Goal: Find specific page/section: Find specific page/section

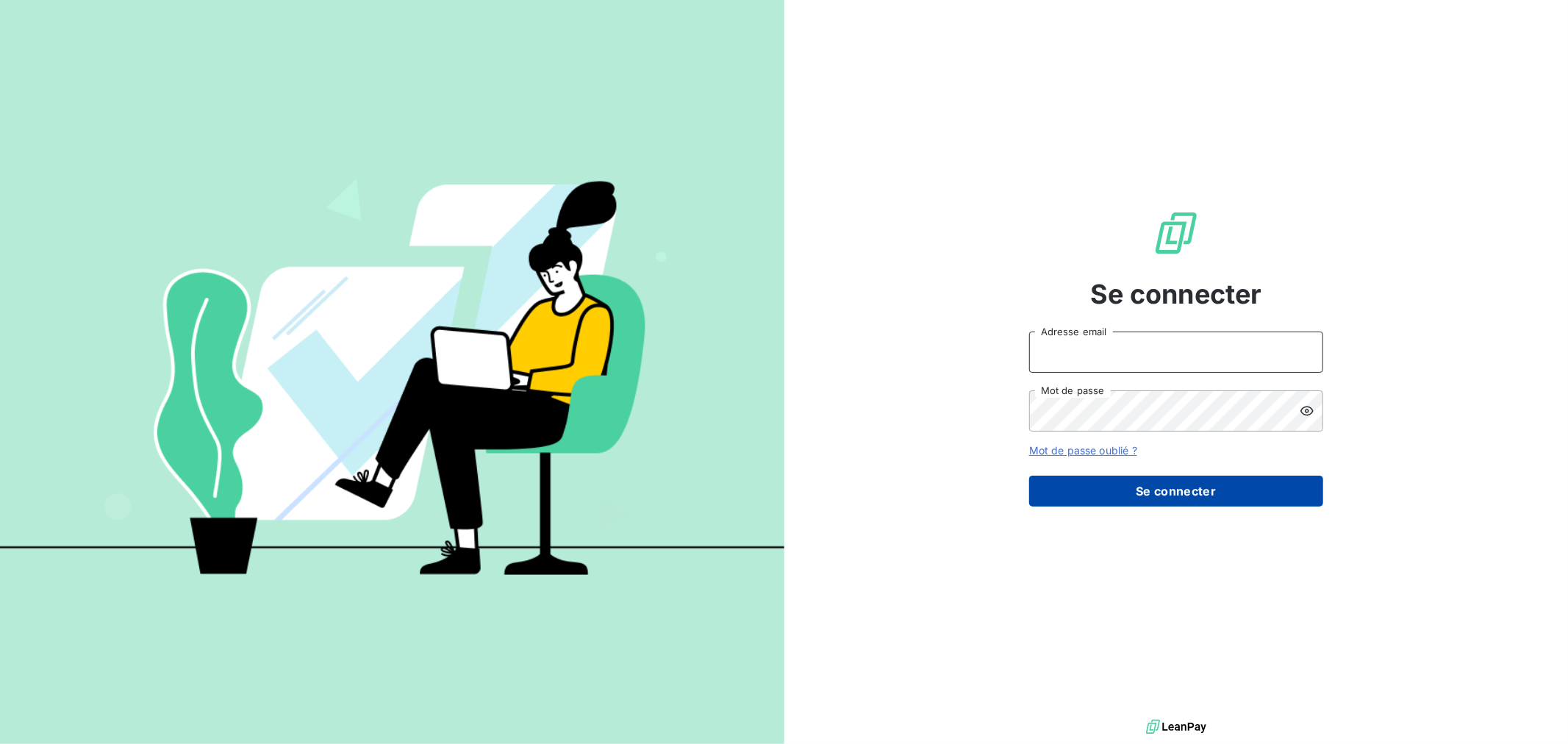
type input "[EMAIL_ADDRESS][DOMAIN_NAME]"
click at [1270, 494] on button "Se connecter" at bounding box center [1176, 490] width 294 height 30
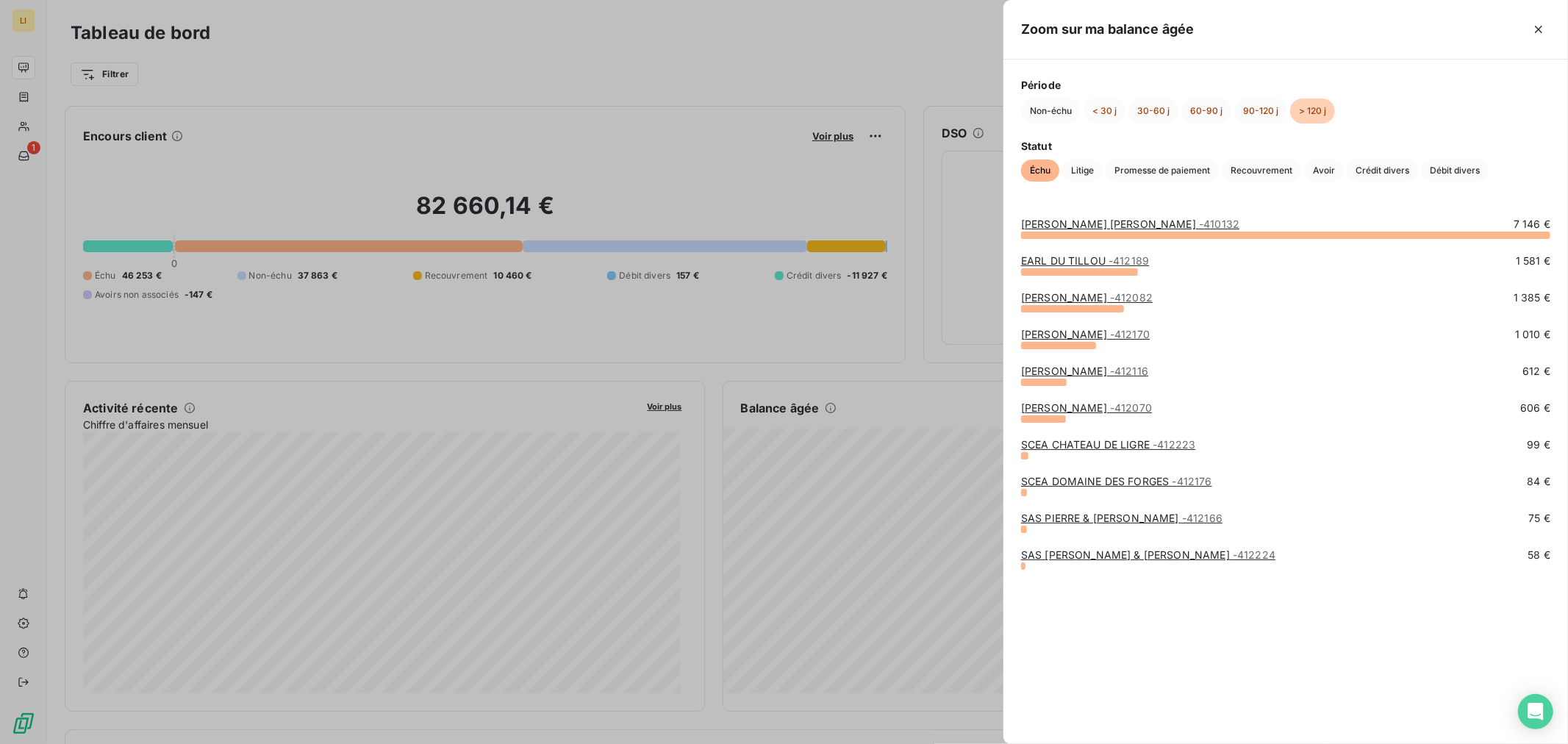
click at [928, 344] on div at bounding box center [784, 372] width 1568 height 744
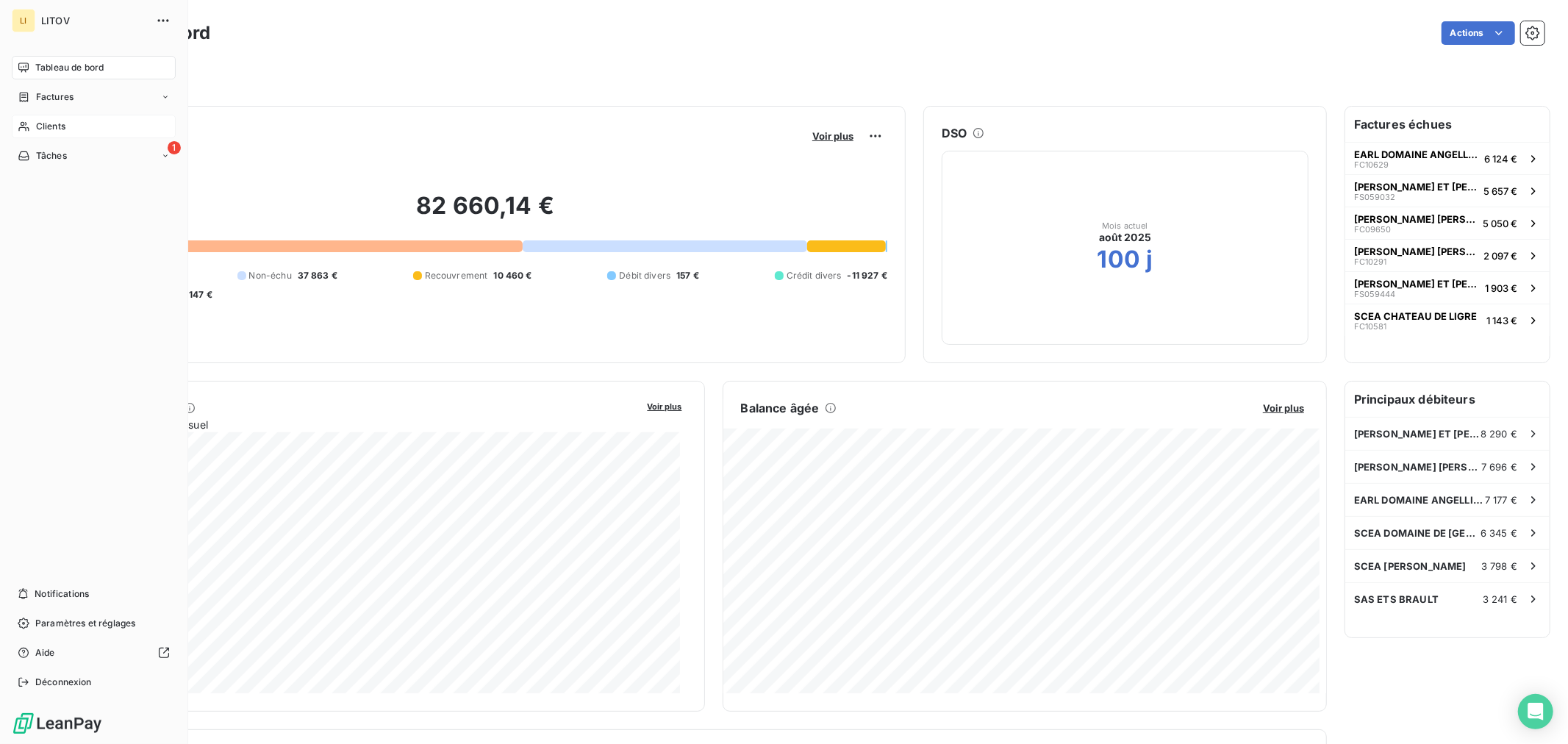
click at [36, 121] on span "Clients" at bounding box center [51, 126] width 29 height 13
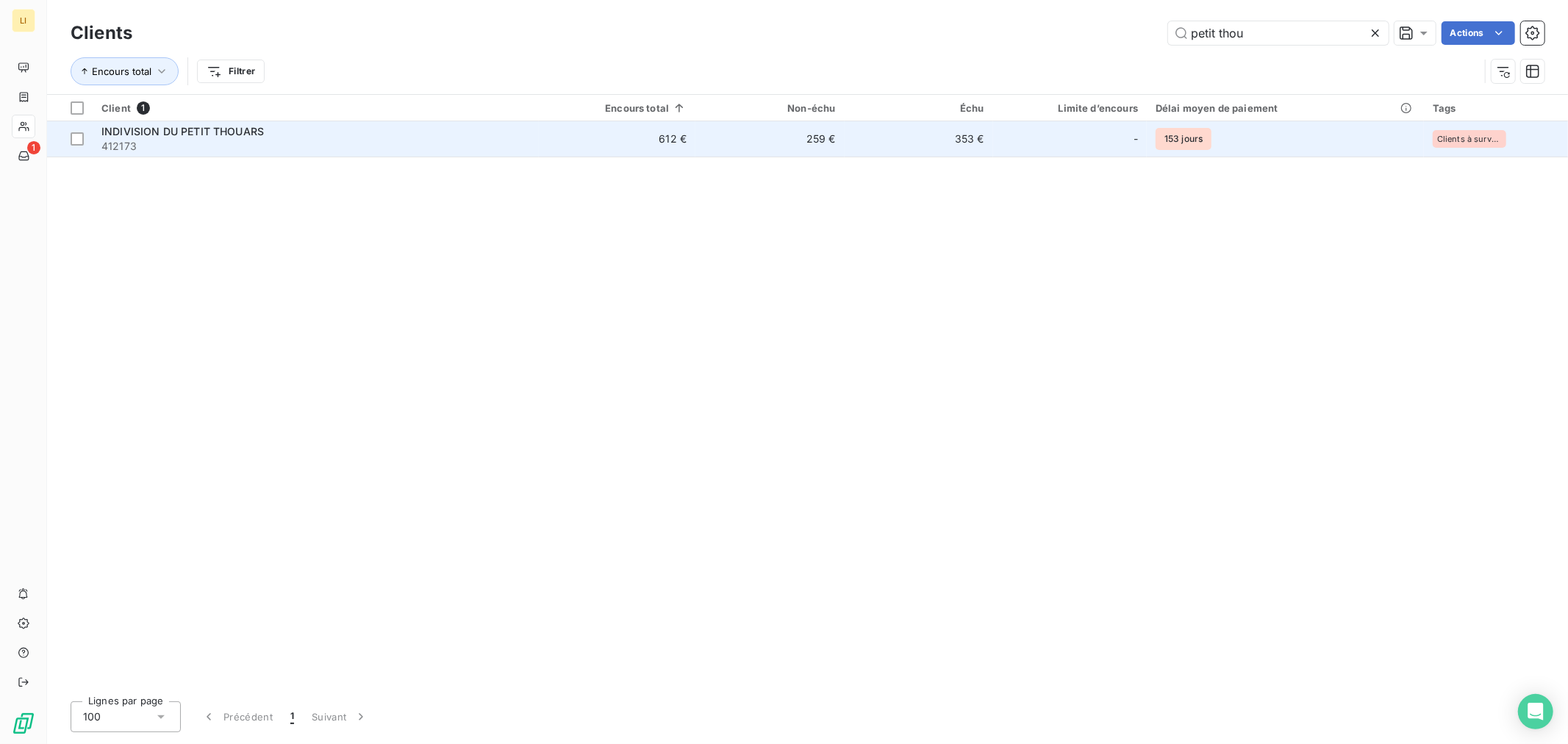
type input "petit thou"
click at [462, 145] on span "412173" at bounding box center [316, 145] width 429 height 15
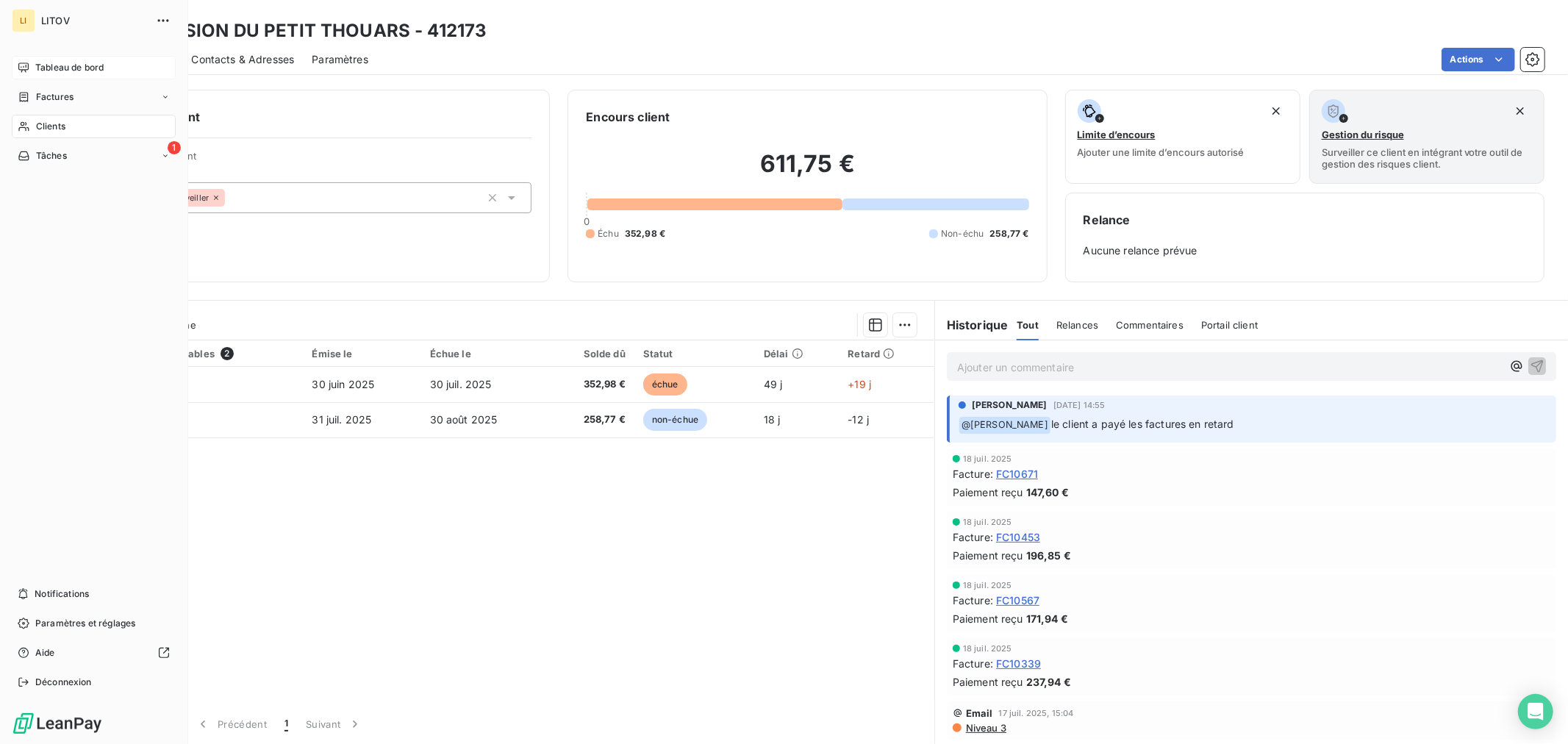
click at [32, 62] on div "Tableau de bord" at bounding box center [93, 68] width 164 height 24
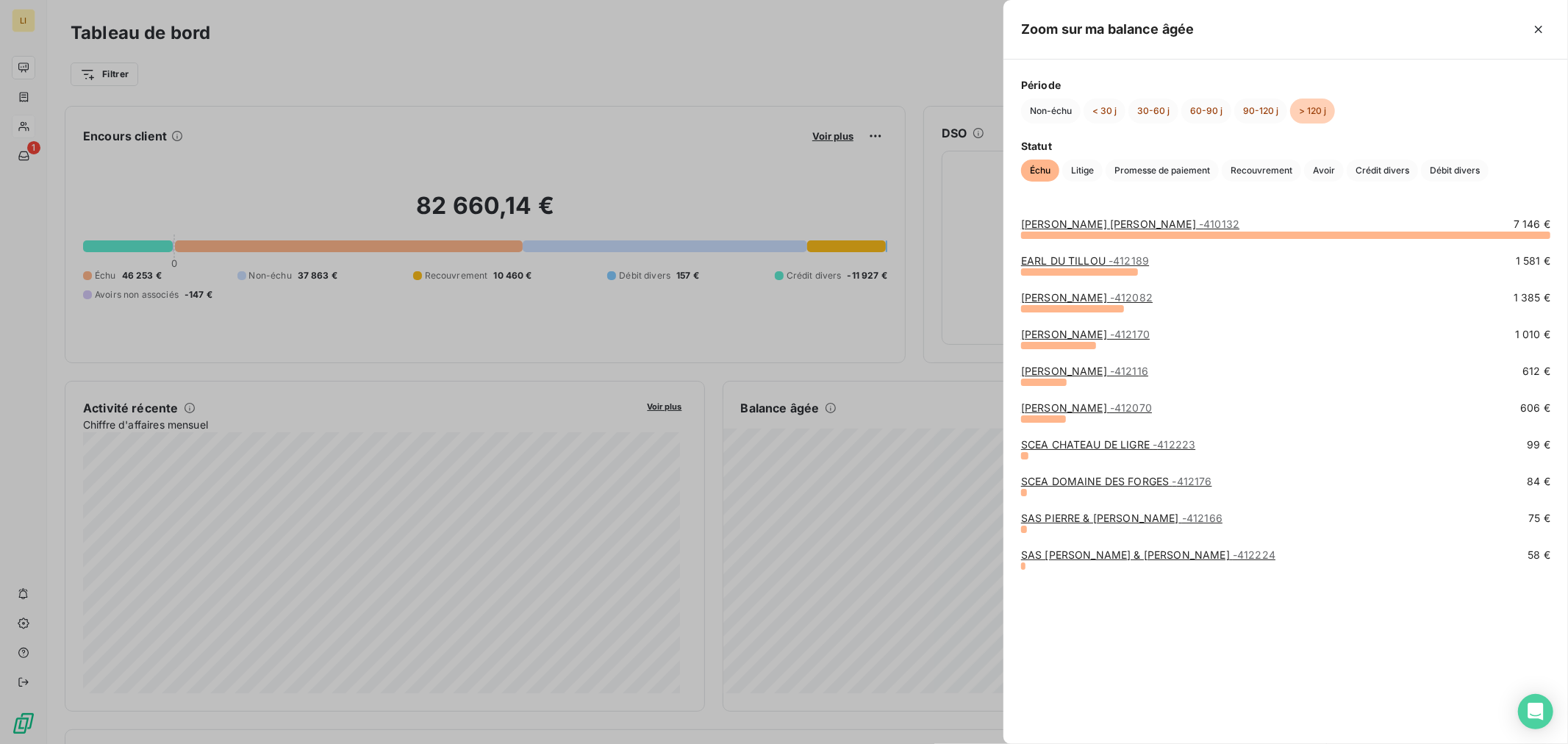
click at [587, 60] on div at bounding box center [784, 372] width 1568 height 744
